Goal: Task Accomplishment & Management: Use online tool/utility

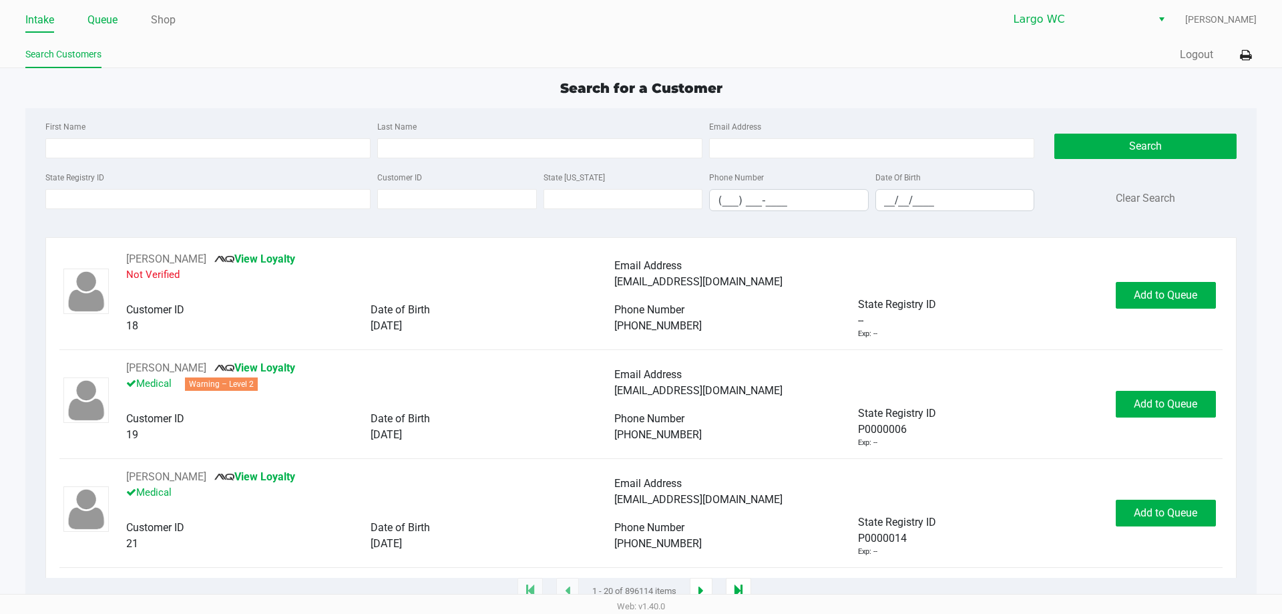
click at [106, 21] on link "Queue" at bounding box center [103, 20] width 30 height 19
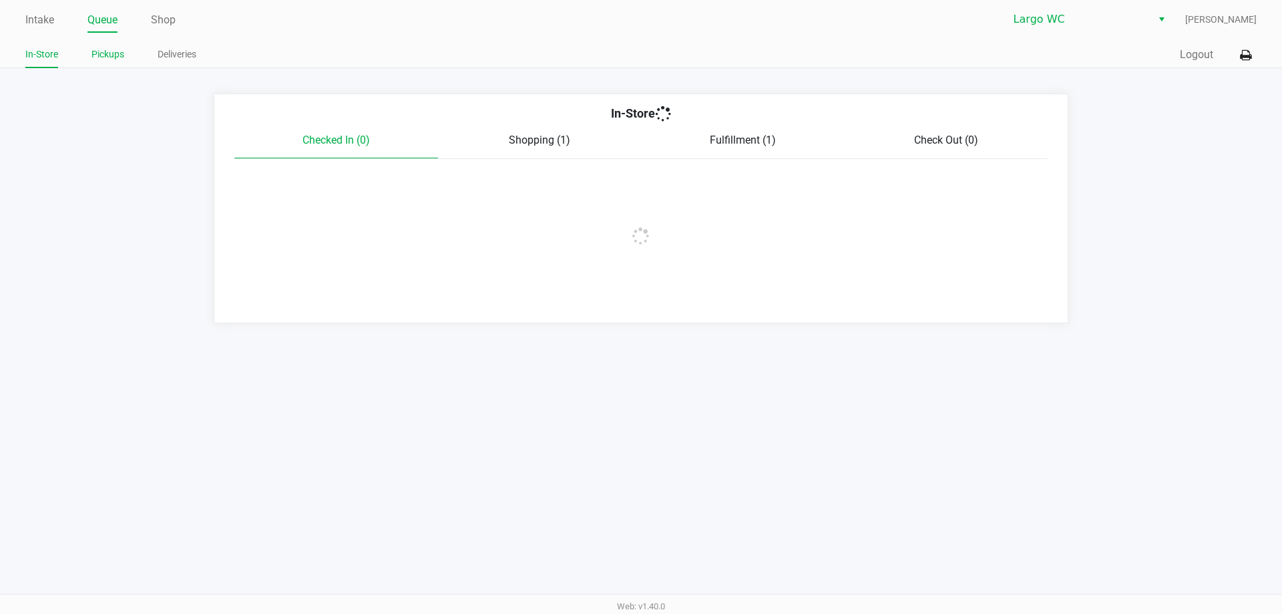
click at [111, 49] on link "Pickups" at bounding box center [108, 54] width 33 height 17
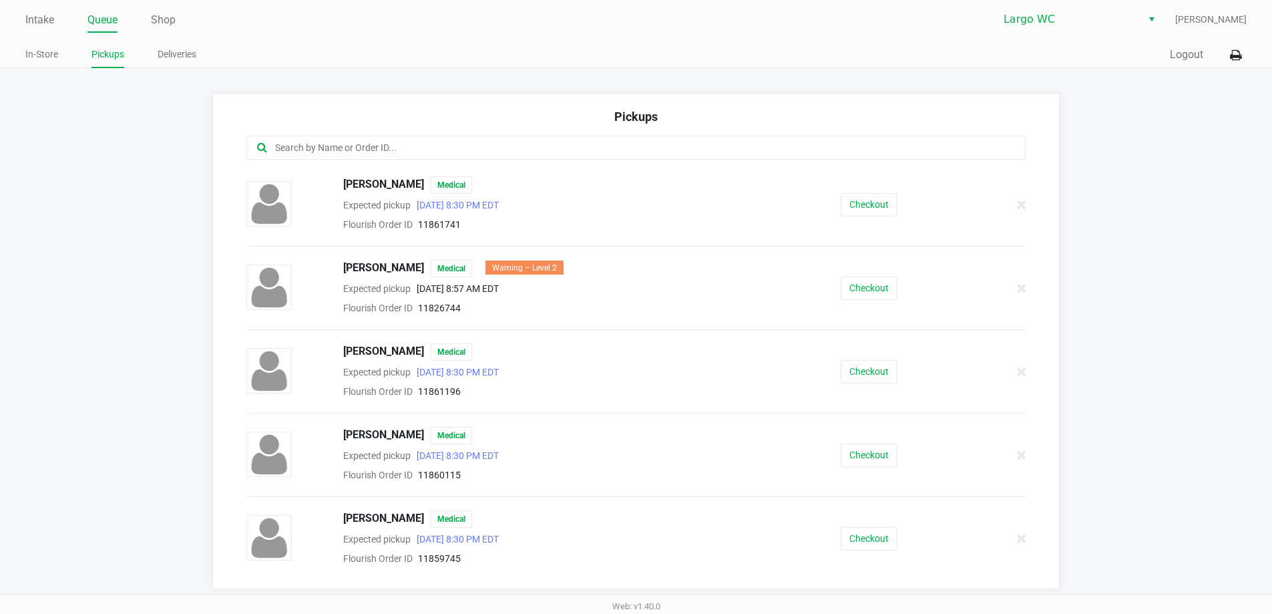
click at [322, 144] on input "text" at bounding box center [615, 147] width 683 height 15
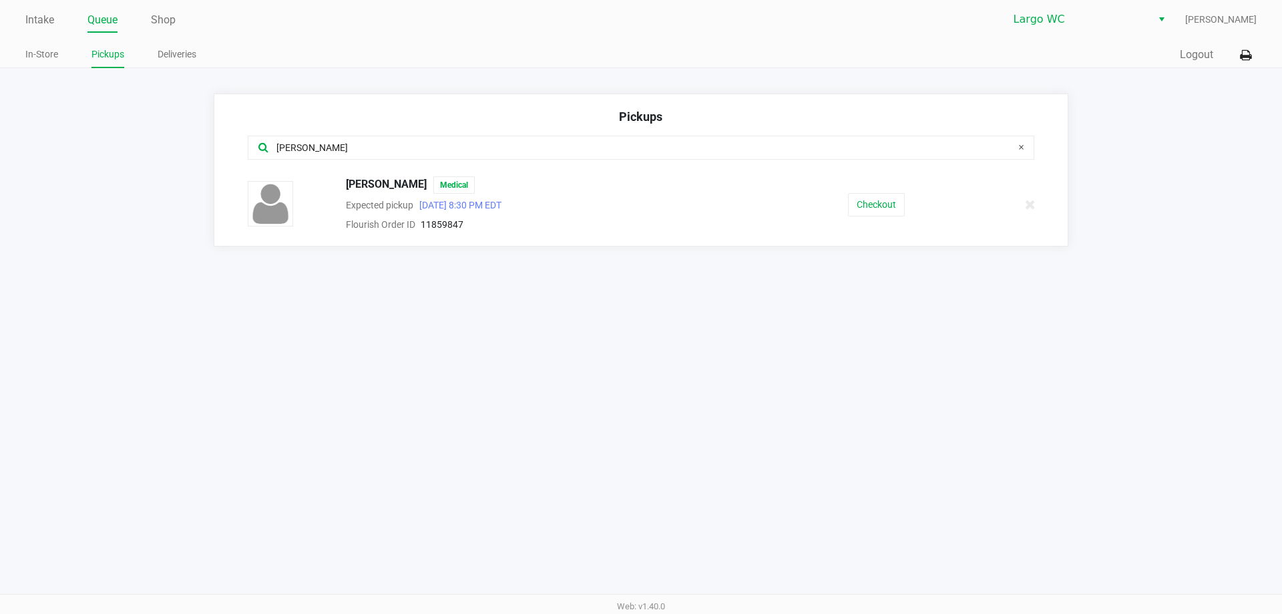
type input "[PERSON_NAME]"
click at [866, 227] on div "[PERSON_NAME] Medical Expected pickup [DATE] 8:30 PM EDT Flourish Order ID 1185…" at bounding box center [641, 204] width 807 height 56
click at [872, 206] on button "Checkout" at bounding box center [876, 204] width 57 height 23
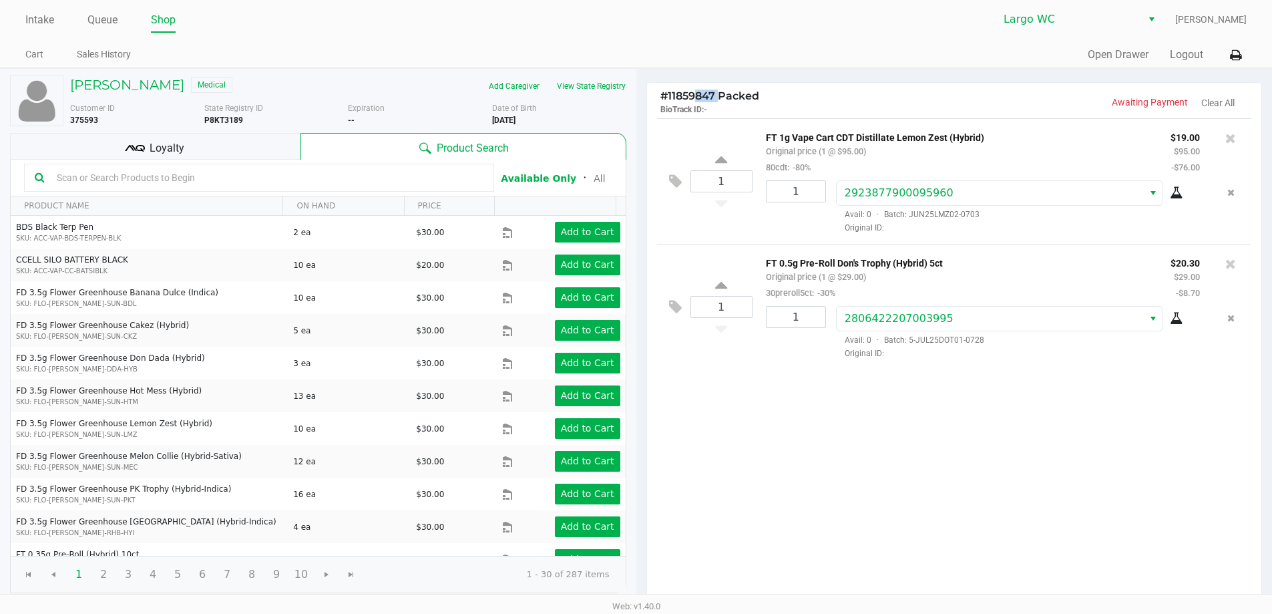
drag, startPoint x: 694, startPoint y: 94, endPoint x: 717, endPoint y: 94, distance: 23.4
click at [717, 94] on span "# 11859847 Packed" at bounding box center [710, 96] width 99 height 13
copy span "9847"
